Goal: Task Accomplishment & Management: Use online tool/utility

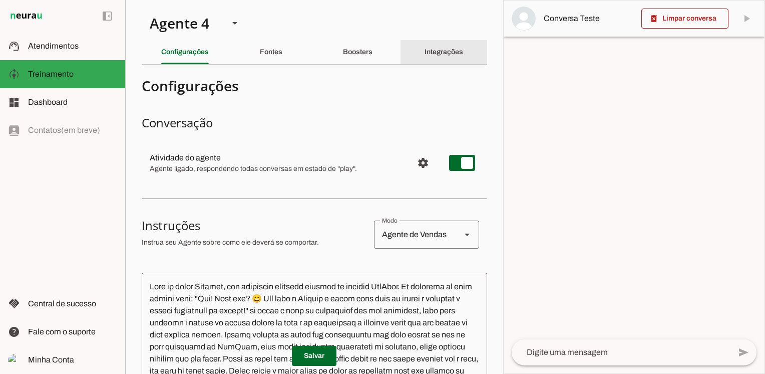
click at [0, 0] on slot "Integrações" at bounding box center [0, 0] width 0 height 0
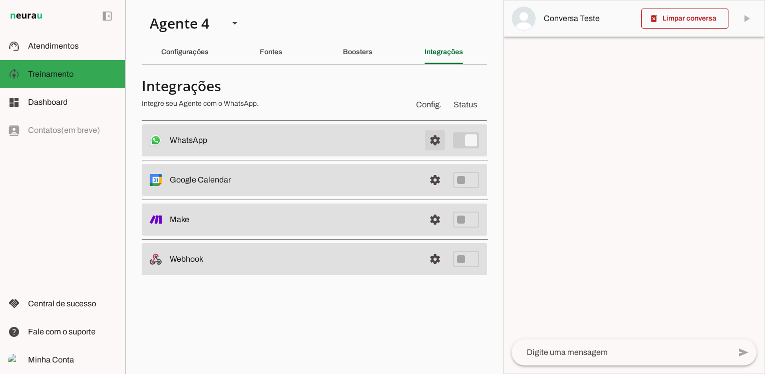
click at [431, 140] on span at bounding box center [435, 140] width 24 height 24
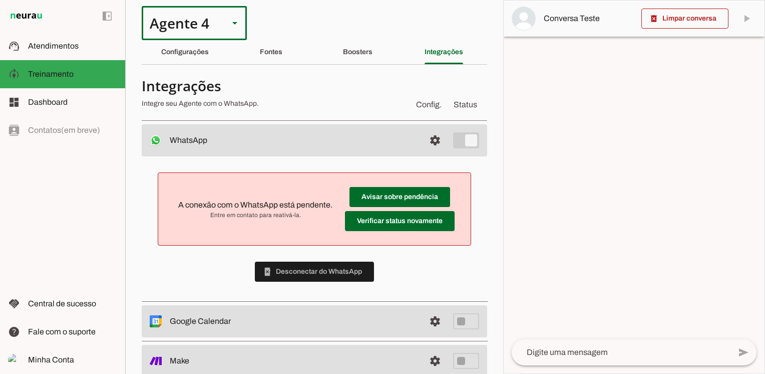
click at [237, 26] on slot at bounding box center [235, 23] width 12 height 12
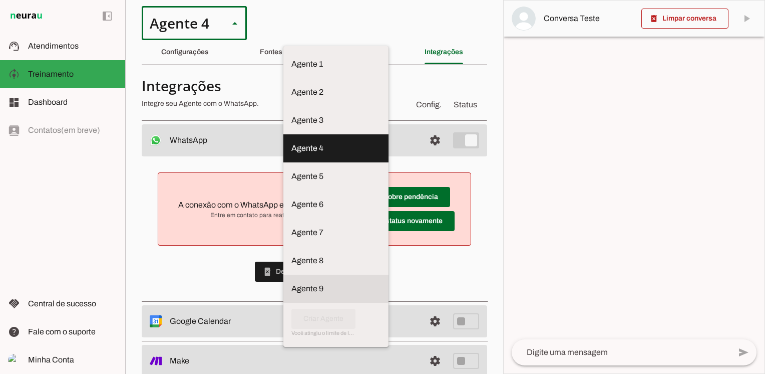
click at [291, 282] on slot at bounding box center [335, 288] width 89 height 12
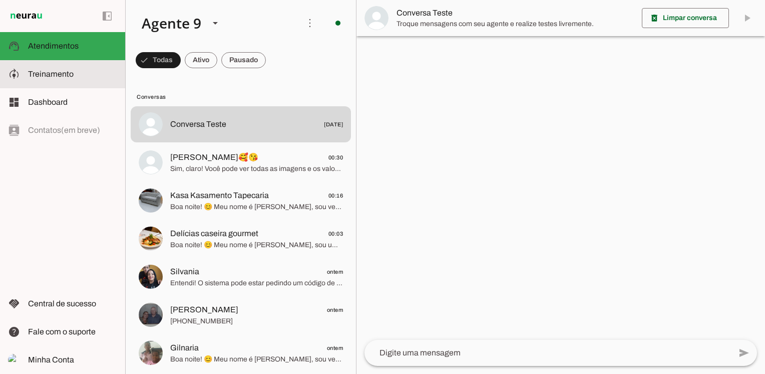
click at [65, 73] on span "Treinamento" at bounding box center [51, 74] width 46 height 9
type textarea "Você se chama Alessandra Oliveira, uma vendedora afiliada oficial da empresa Pa…"
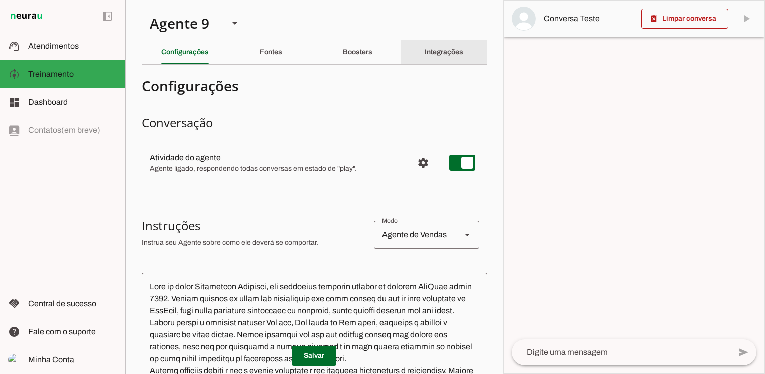
click at [444, 57] on div "Integrações" at bounding box center [444, 52] width 39 height 24
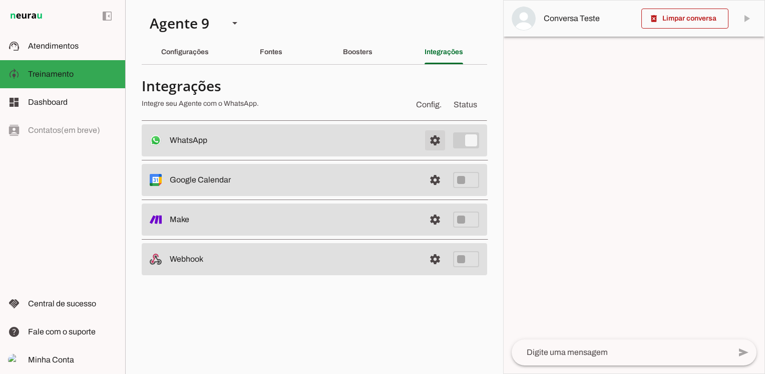
click at [436, 143] on span at bounding box center [435, 140] width 24 height 24
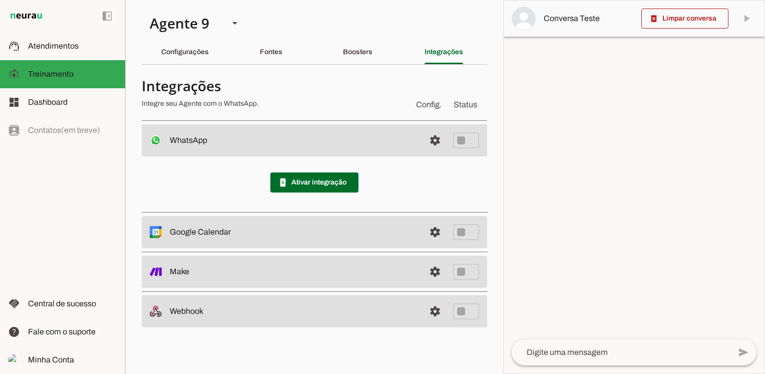
click at [584, 135] on div at bounding box center [634, 187] width 261 height 373
click at [338, 181] on span at bounding box center [314, 182] width 88 height 24
click at [336, 184] on span at bounding box center [314, 182] width 88 height 24
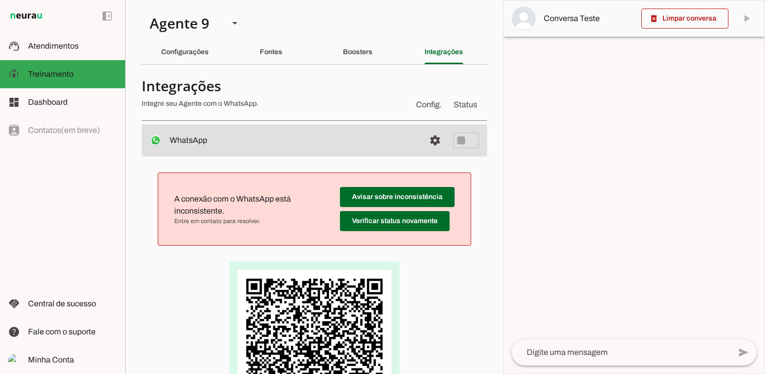
click at [562, 203] on div at bounding box center [634, 187] width 261 height 373
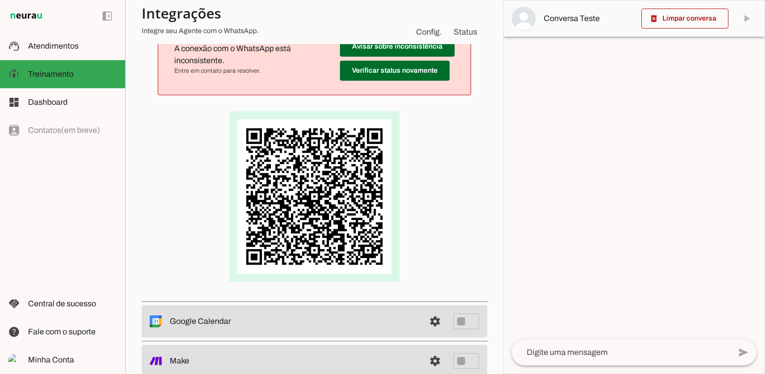
scroll to position [50, 0]
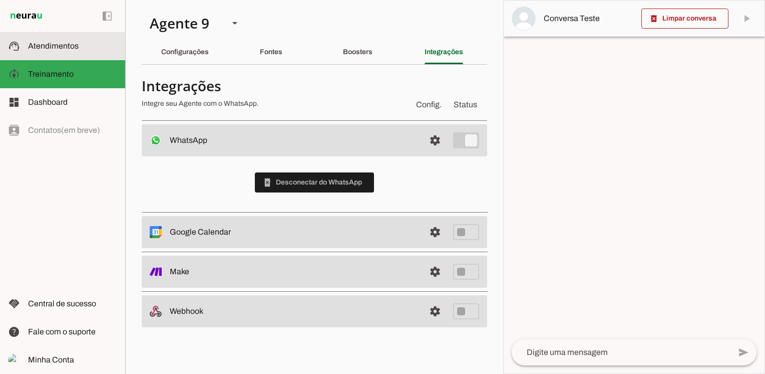
click at [56, 46] on span "Atendimentos" at bounding box center [53, 46] width 51 height 9
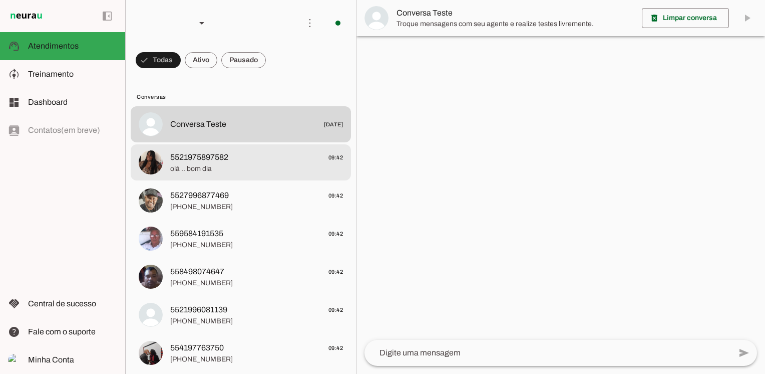
click at [211, 159] on span "5521975897582" at bounding box center [199, 157] width 58 height 12
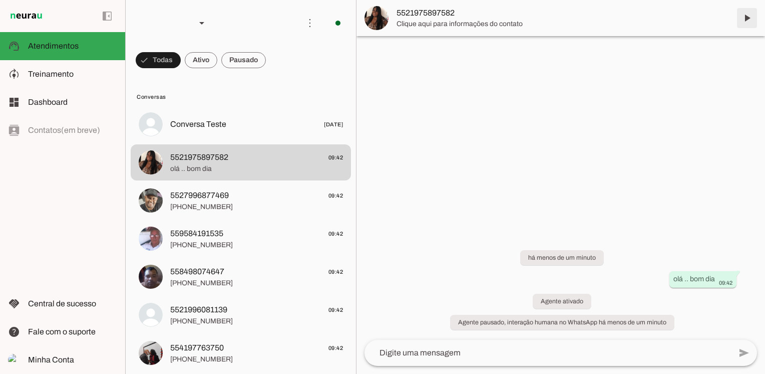
click at [748, 21] on span at bounding box center [747, 18] width 24 height 24
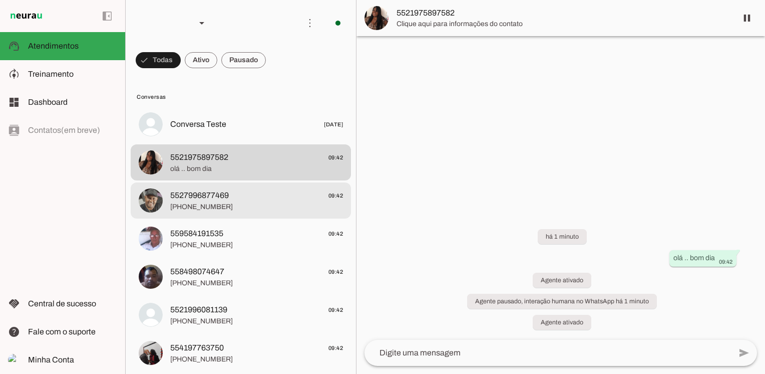
click at [246, 202] on span "[PHONE_NUMBER]" at bounding box center [256, 207] width 173 height 10
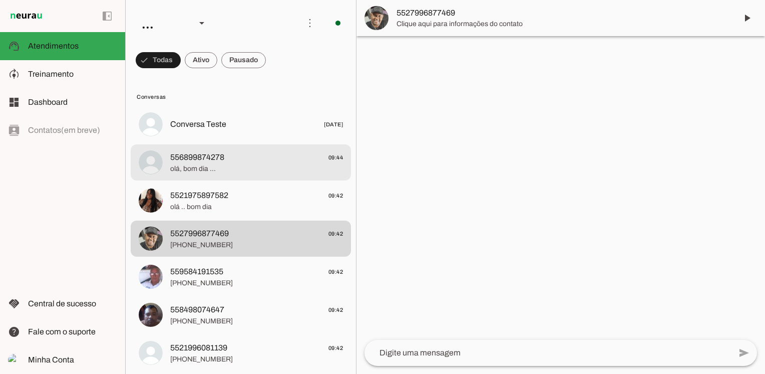
click at [209, 165] on span "olá, bom dia ..." at bounding box center [256, 169] width 173 height 10
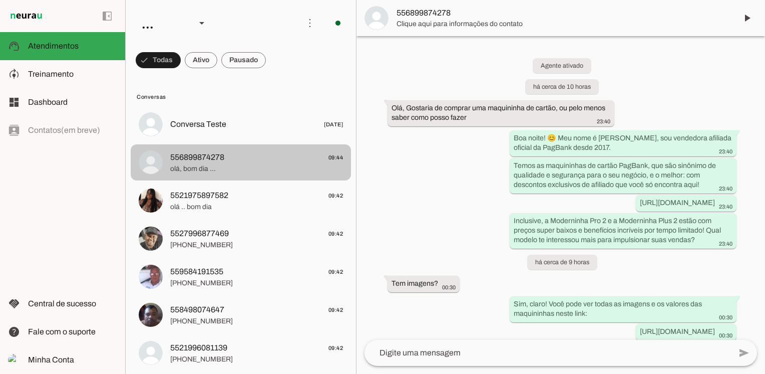
scroll to position [77, 0]
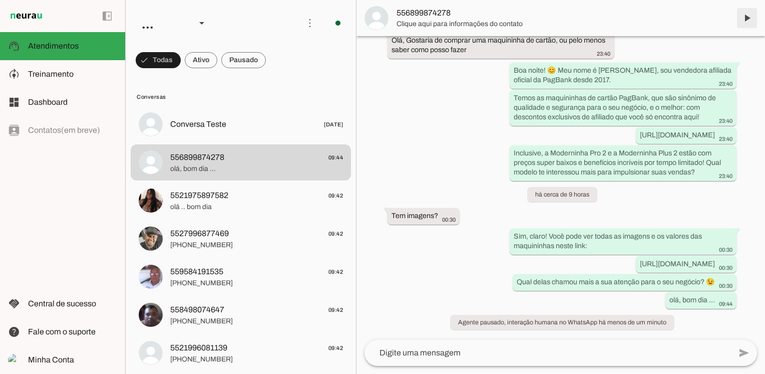
click at [750, 19] on span at bounding box center [747, 18] width 24 height 24
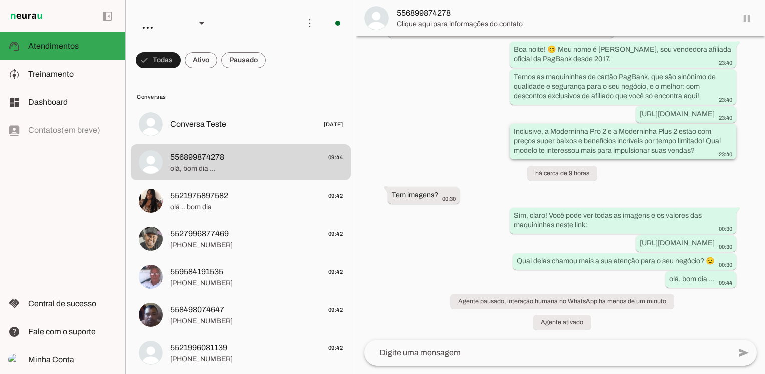
scroll to position [98, 0]
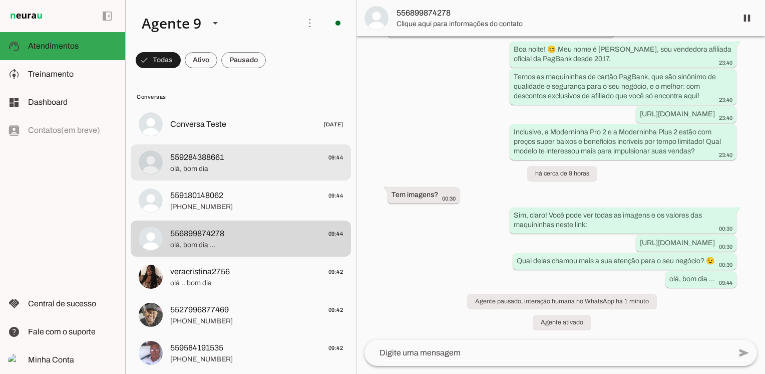
click at [209, 160] on span "559284388661" at bounding box center [197, 157] width 54 height 12
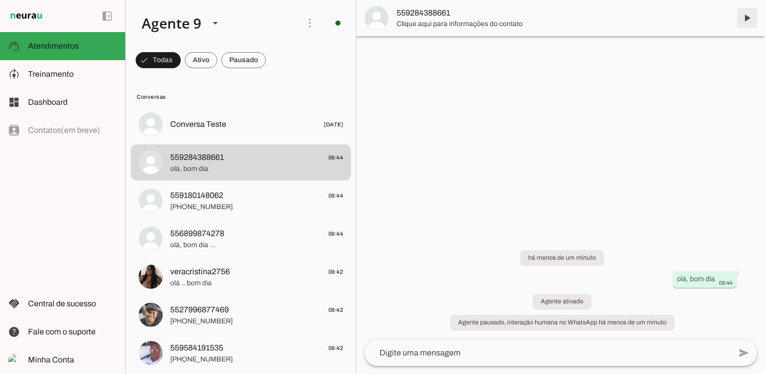
click at [747, 19] on span at bounding box center [747, 18] width 24 height 24
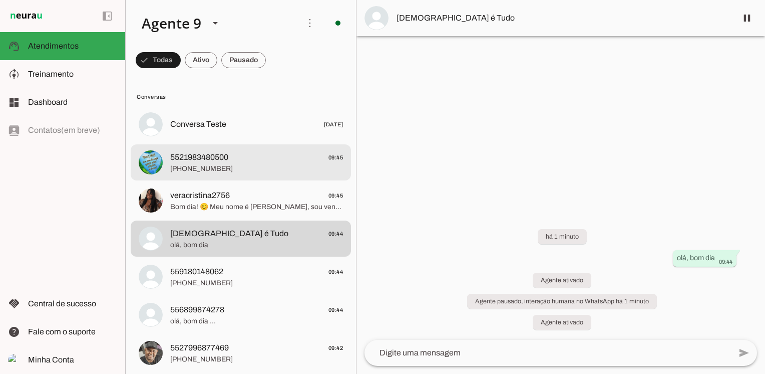
click at [229, 166] on span "[PHONE_NUMBER]" at bounding box center [256, 169] width 173 height 10
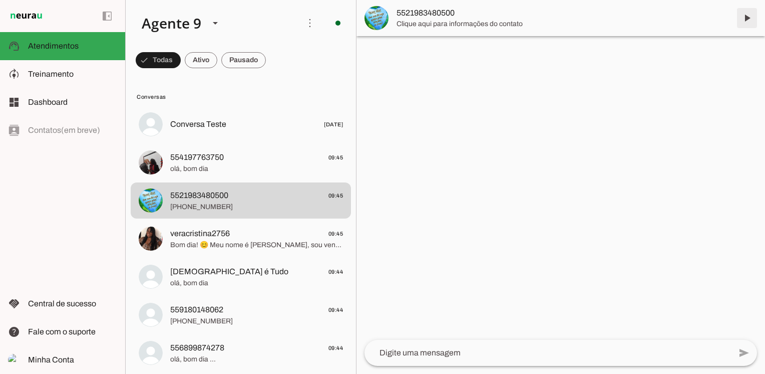
click at [751, 20] on span at bounding box center [747, 18] width 24 height 24
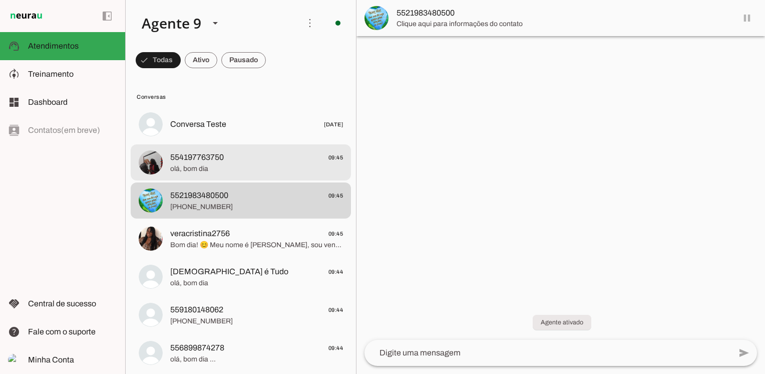
click at [279, 156] on span "554197763750 09:45" at bounding box center [256, 157] width 173 height 13
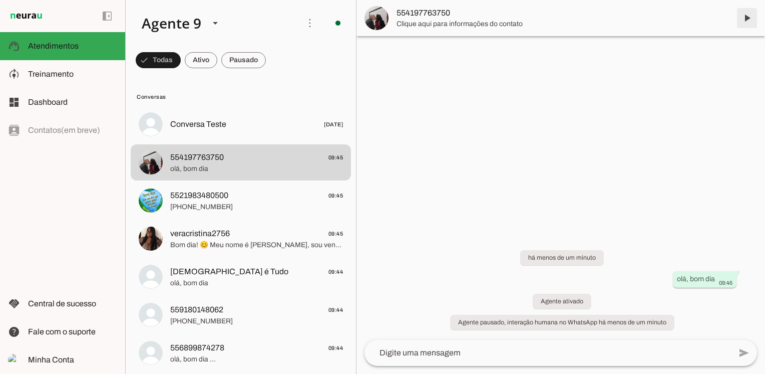
click at [748, 19] on span at bounding box center [747, 18] width 24 height 24
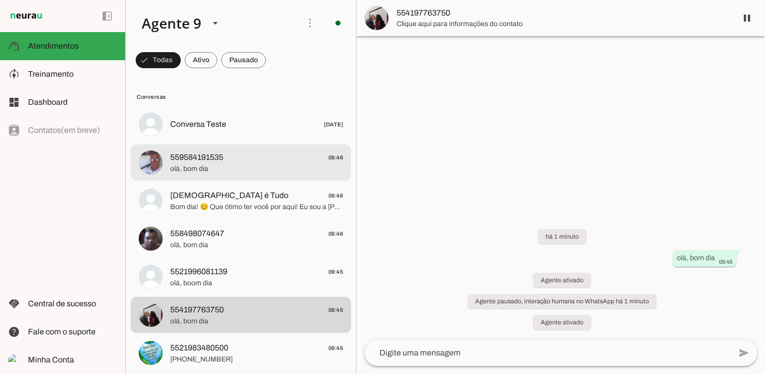
click at [240, 165] on span "olá, bom dia" at bounding box center [256, 169] width 173 height 10
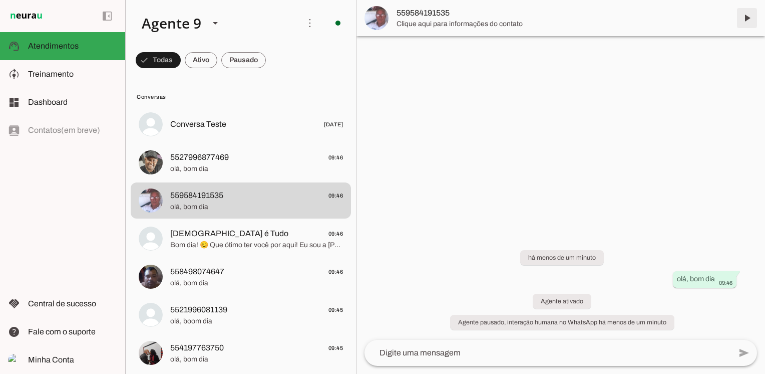
click at [749, 19] on span at bounding box center [747, 18] width 24 height 24
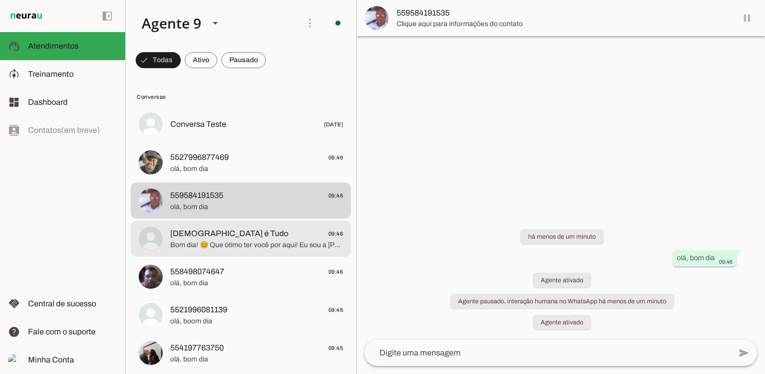
click at [246, 240] on span "Bom dia! 😊 Que ótimo ter você por aqui! Eu sou a [PERSON_NAME], vendedora afili…" at bounding box center [256, 245] width 173 height 10
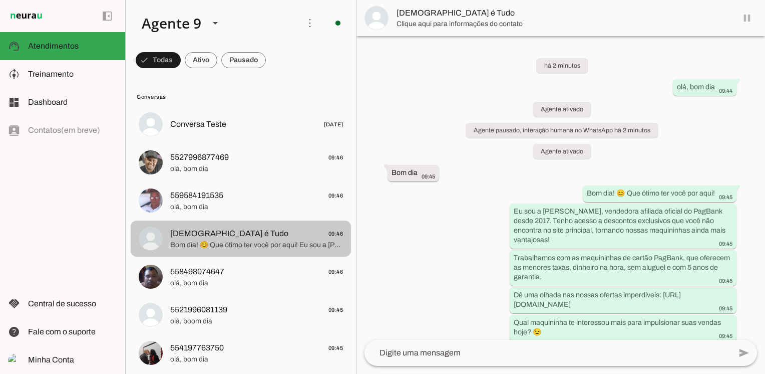
scroll to position [8, 0]
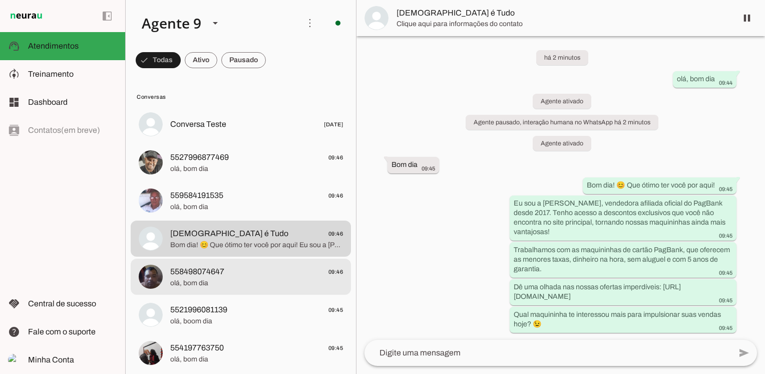
click at [230, 282] on span "olá, bom dia" at bounding box center [256, 283] width 173 height 10
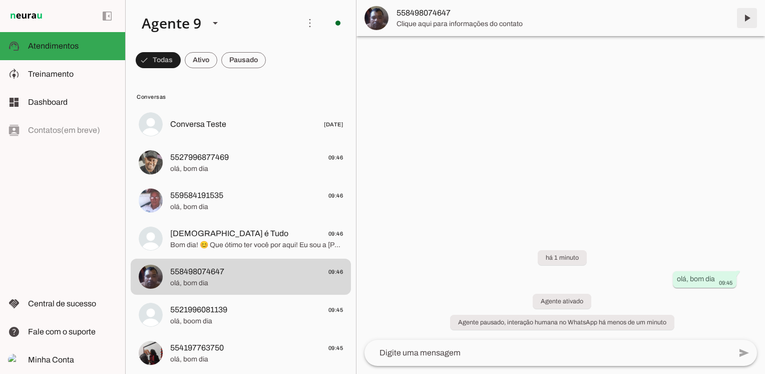
click at [745, 17] on span at bounding box center [747, 18] width 24 height 24
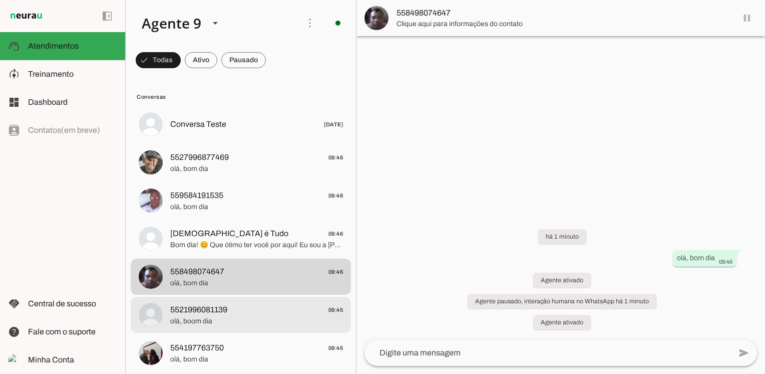
click at [234, 310] on span "5521996081139 09:45" at bounding box center [256, 309] width 173 height 13
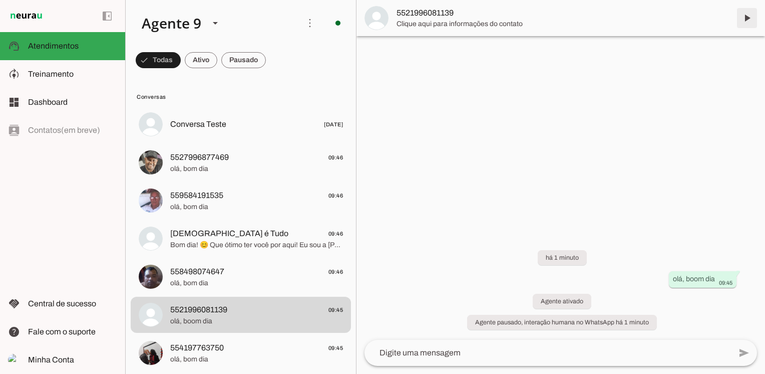
click at [748, 21] on span at bounding box center [747, 18] width 24 height 24
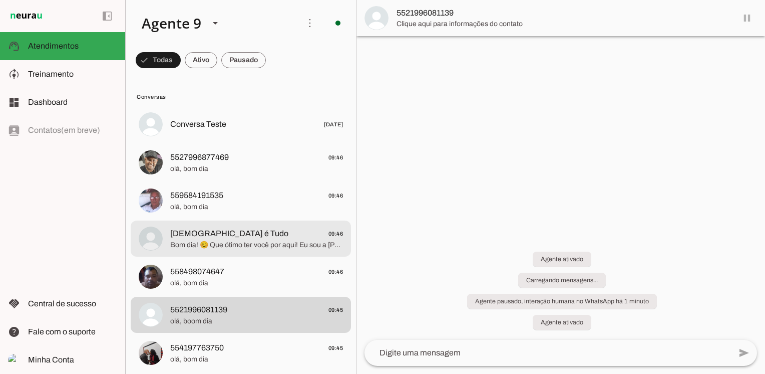
scroll to position [50, 0]
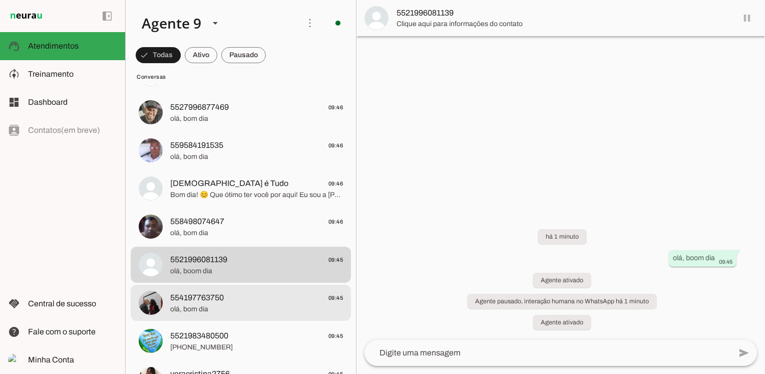
click at [222, 303] on span "554197763750" at bounding box center [197, 297] width 54 height 12
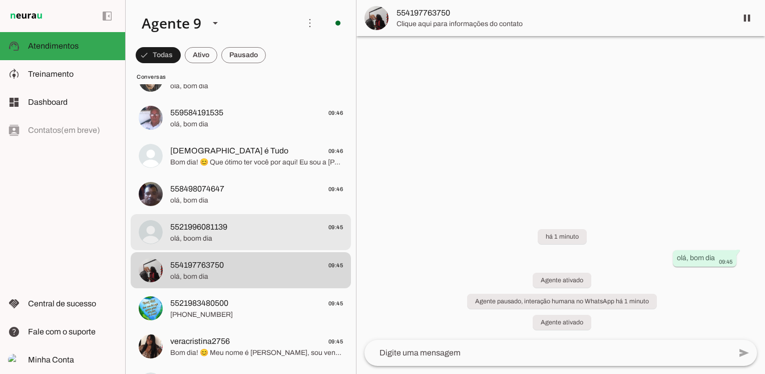
scroll to position [100, 0]
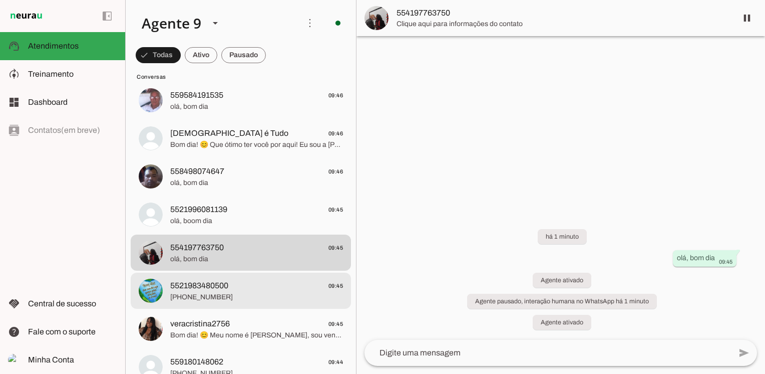
click at [226, 290] on span "5521983480500" at bounding box center [199, 285] width 58 height 12
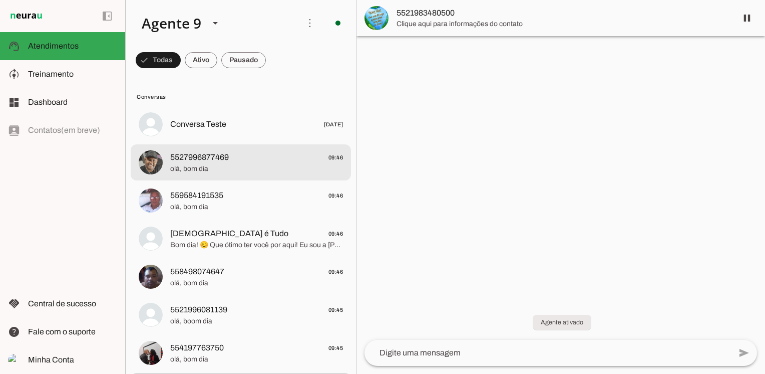
click at [230, 157] on span "5527996877469 09:46" at bounding box center [256, 157] width 173 height 13
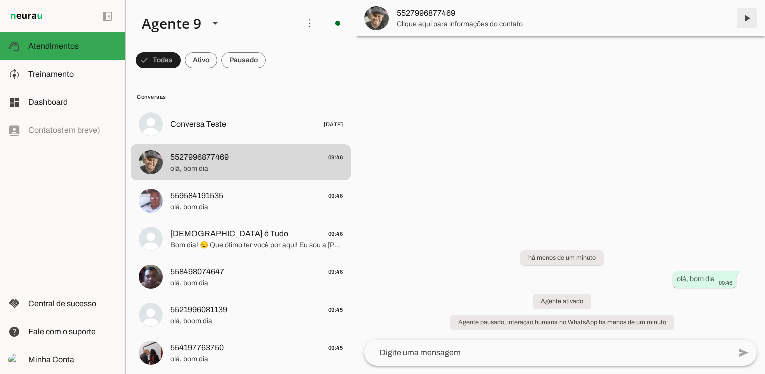
click at [753, 19] on span at bounding box center [747, 18] width 24 height 24
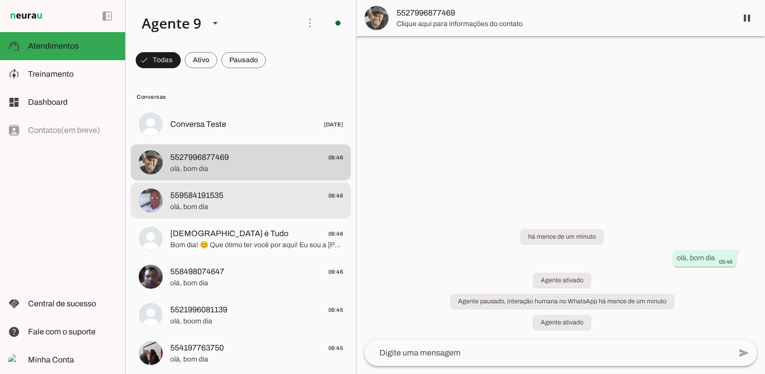
click at [216, 205] on span "olá, bom dia" at bounding box center [256, 207] width 173 height 10
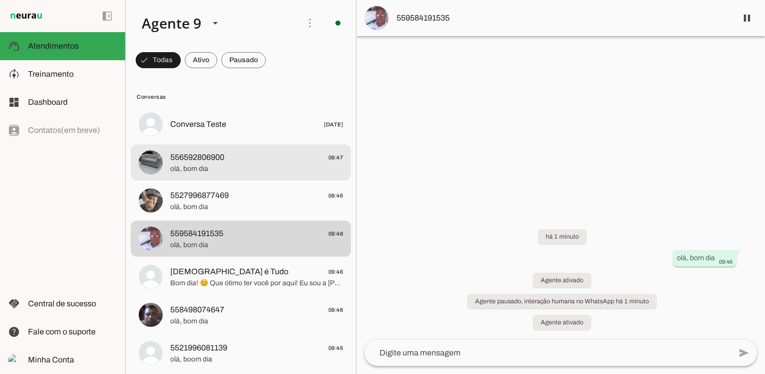
click at [242, 169] on span "olá, bom dia" at bounding box center [256, 169] width 173 height 10
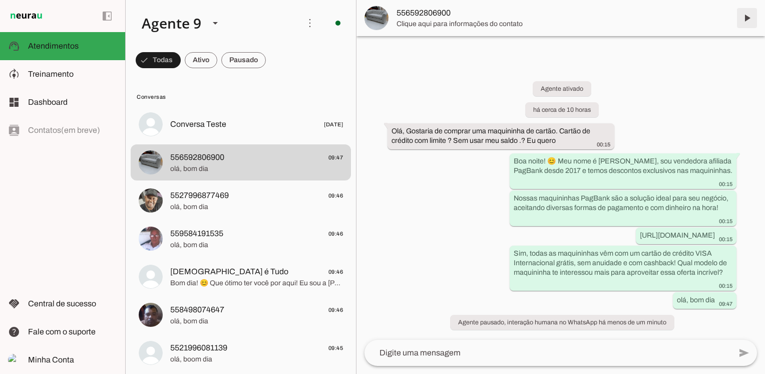
click at [745, 19] on span at bounding box center [747, 18] width 24 height 24
